Goal: Find specific page/section: Find specific page/section

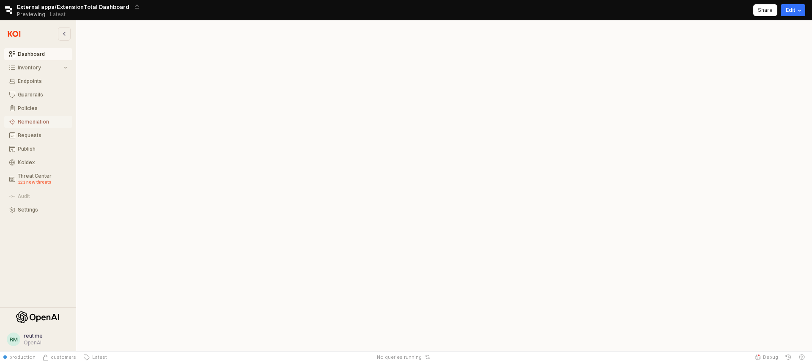
click at [32, 127] on button "Remediation" at bounding box center [38, 122] width 68 height 12
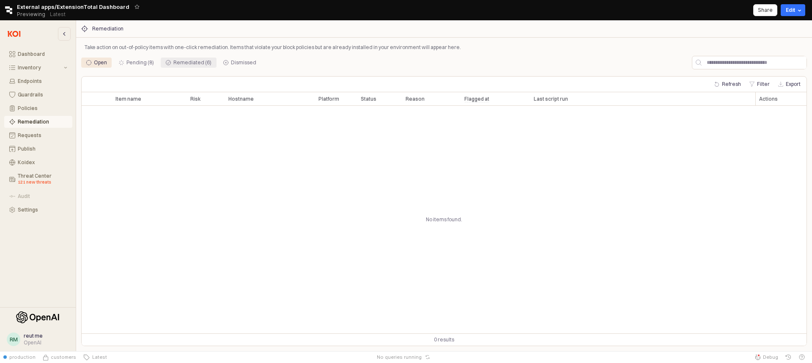
click at [182, 64] on div "Remediated (6)" at bounding box center [192, 63] width 38 height 10
